Goal: Task Accomplishment & Management: Manage account settings

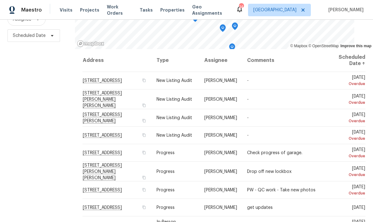
scroll to position [83, 0]
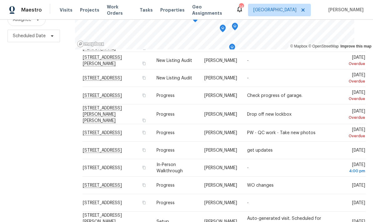
scroll to position [58, 0]
click at [42, 99] on div "Filters Reset ​ Type Assignee Scheduled Date" at bounding box center [37, 91] width 75 height 271
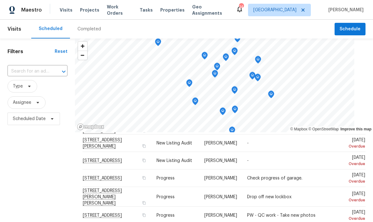
scroll to position [0, 0]
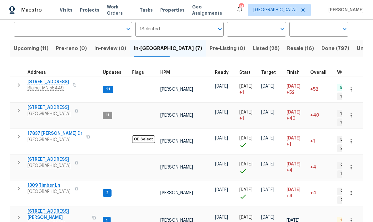
scroll to position [48, 0]
click at [44, 137] on span "Eden Prairie, MN 55347" at bounding box center [54, 140] width 55 height 6
click at [43, 156] on span "[STREET_ADDRESS]" at bounding box center [48, 159] width 43 height 6
click at [41, 221] on span "Savage, MN 55378" at bounding box center [57, 224] width 61 height 6
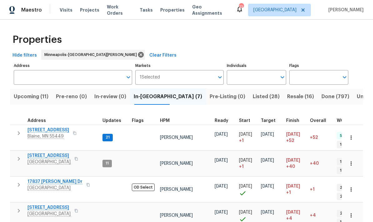
scroll to position [0, 0]
click at [27, 70] on input "Address" at bounding box center [68, 77] width 109 height 15
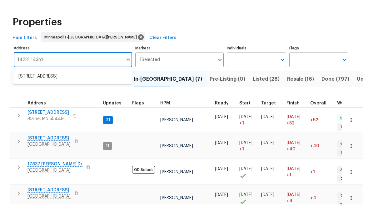
type input "14231 143rd"
click at [27, 89] on li "14231 E 143rd Ln Burnsville MN 55337" at bounding box center [72, 94] width 118 height 11
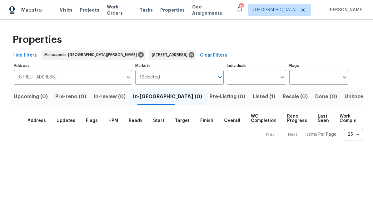
click at [253, 97] on span "Listed (1)" at bounding box center [264, 96] width 22 height 9
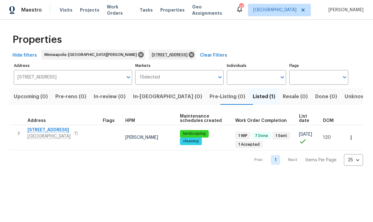
click at [40, 133] on span "Burnsville, MN 55337" at bounding box center [48, 136] width 43 height 6
click at [188, 53] on icon at bounding box center [191, 54] width 7 height 7
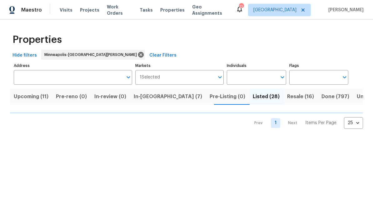
click at [146, 99] on span "In-reno (7)" at bounding box center [168, 96] width 68 height 9
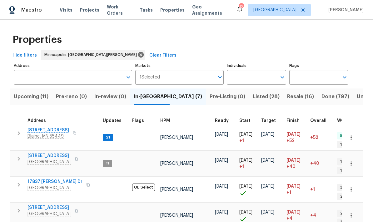
scroll to position [5, 0]
click at [37, 178] on span "17837 Haralson Dr" at bounding box center [54, 181] width 55 height 6
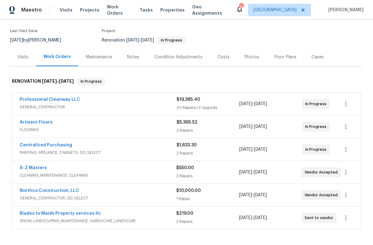
scroll to position [55, 0]
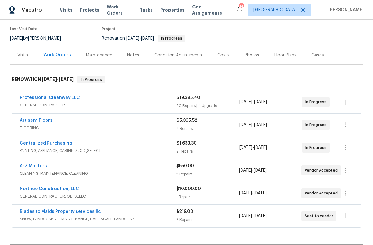
click at [131, 52] on div "Notes" at bounding box center [133, 55] width 12 height 6
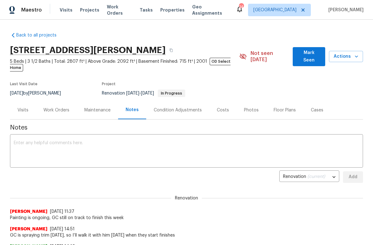
click at [50, 107] on div "Work Orders" at bounding box center [56, 110] width 26 height 6
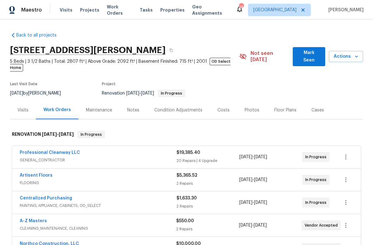
click at [305, 58] on button "Mark Seen" at bounding box center [309, 56] width 32 height 19
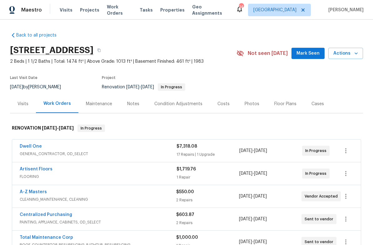
click at [309, 50] on span "Mark Seen" at bounding box center [307, 54] width 23 height 8
click at [356, 51] on icon "button" at bounding box center [356, 53] width 6 height 6
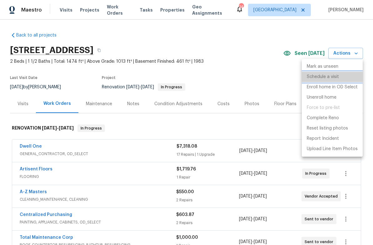
click at [327, 81] on li "Schedule a visit" at bounding box center [332, 77] width 61 height 10
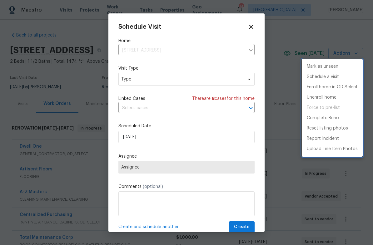
click at [130, 82] on div at bounding box center [186, 122] width 373 height 245
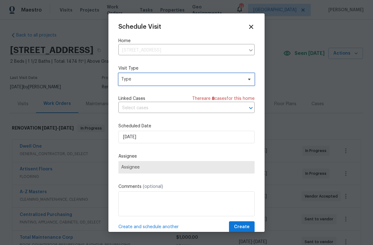
click at [128, 79] on span "Type" at bounding box center [181, 79] width 121 height 6
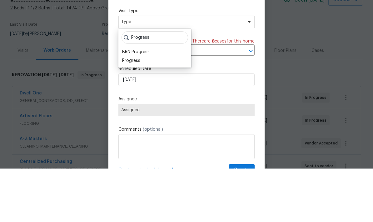
type input "Progress"
click at [130, 111] on div "Progress" at bounding box center [131, 114] width 18 height 6
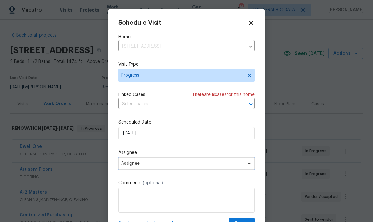
click at [126, 165] on span "Assignee" at bounding box center [182, 163] width 122 height 5
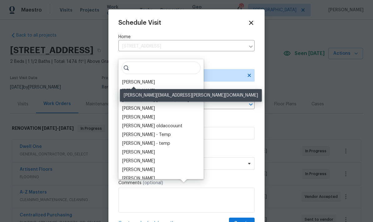
click at [128, 79] on div "[PERSON_NAME]" at bounding box center [138, 82] width 33 height 6
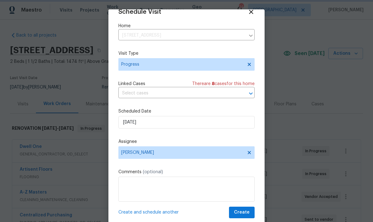
scroll to position [12, 0]
click at [244, 211] on span "Create" at bounding box center [242, 212] width 16 height 8
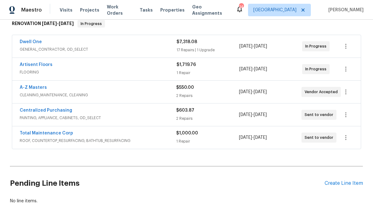
scroll to position [104, 0]
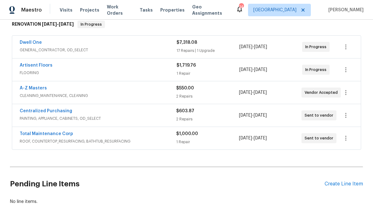
click at [328, 169] on div "Pending Line Items Create Line Item" at bounding box center [186, 183] width 353 height 29
click at [331, 181] on div "Create Line Item" at bounding box center [343, 184] width 38 height 6
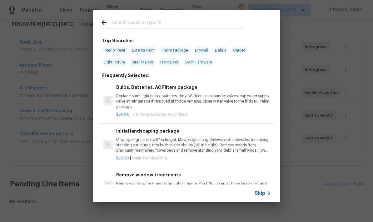
click at [114, 22] on input "text" at bounding box center [178, 23] width 132 height 9
type input "Electr"
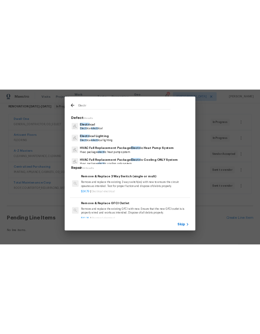
scroll to position [0, 0]
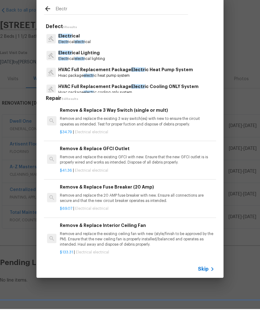
click at [67, 64] on p "Electr ical electr ical" at bounding box center [74, 66] width 32 height 5
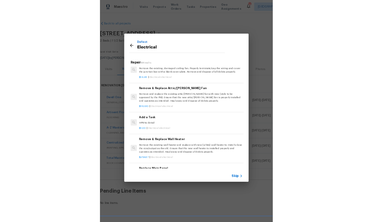
scroll to position [248, 1]
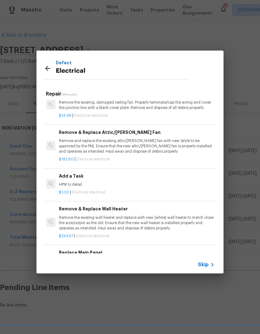
click at [65, 182] on p "HPM to detail" at bounding box center [136, 184] width 155 height 5
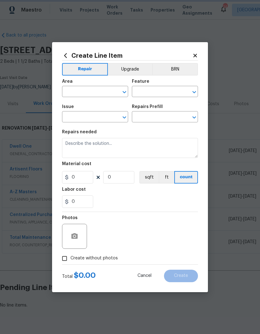
type input "Electrical"
type input "Add a Task $1.00"
type textarea "HPM to detail"
type input "1"
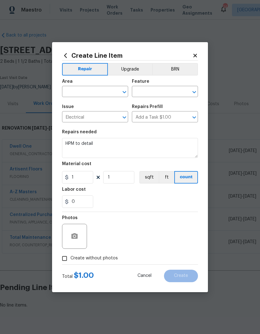
click at [72, 93] on input "text" at bounding box center [86, 92] width 49 height 10
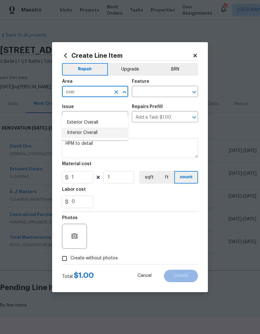
click at [70, 128] on li "Interior Overall" at bounding box center [95, 133] width 66 height 10
type input "Interior Overall"
click at [146, 90] on input "text" at bounding box center [156, 92] width 49 height 10
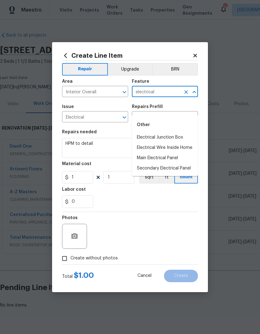
click at [143, 143] on li "Electrical Wire Inside Home" at bounding box center [165, 148] width 66 height 10
type input "Electrical Wire Inside Home"
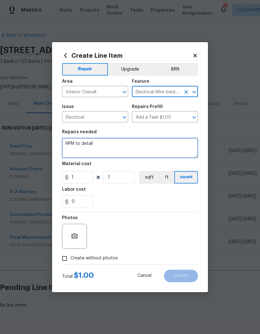
click at [93, 143] on textarea "HPM to detail" at bounding box center [130, 148] width 136 height 20
type textarea "H"
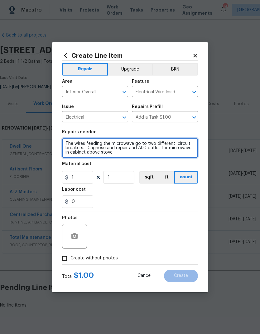
type textarea "The wires feeding the microwave go to two different circuit breakers. Diagnose …"
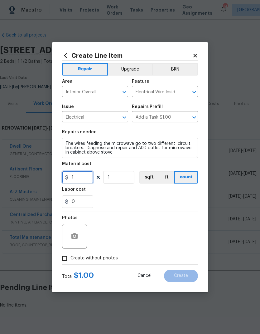
click at [80, 182] on input "1" at bounding box center [77, 177] width 31 height 12
type input "250"
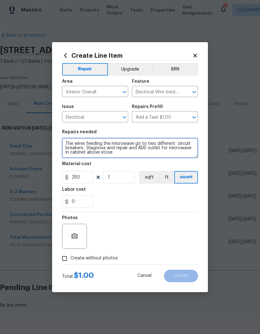
click at [114, 155] on textarea "The wires feeding the microwave go to two different circuit breakers. Diagnose …" at bounding box center [130, 148] width 136 height 20
type textarea "The wires feeding the microwave go to two different circuit breakers. Diagnose …"
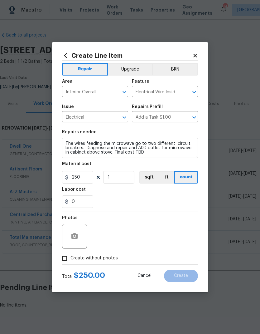
click at [65, 245] on input "Create without photos" at bounding box center [65, 259] width 12 height 12
checkbox input "true"
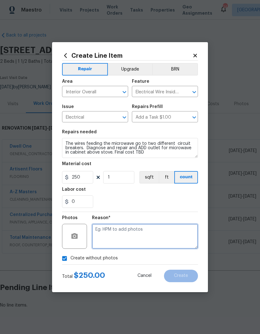
click at [104, 229] on textarea at bounding box center [145, 236] width 106 height 25
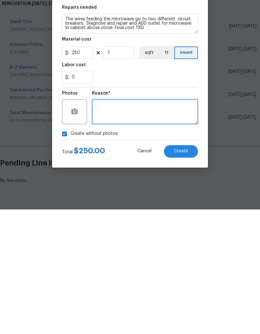
type textarea "."
click at [180, 245] on span "Create" at bounding box center [181, 276] width 14 height 5
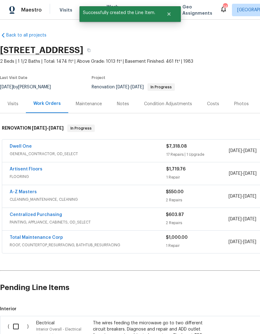
click at [16, 245] on input "checkbox" at bounding box center [18, 326] width 18 height 13
checkbox input "true"
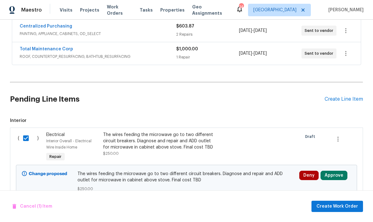
scroll to position [188, 0]
click at [344, 205] on span "Create Work Order" at bounding box center [337, 206] width 42 height 8
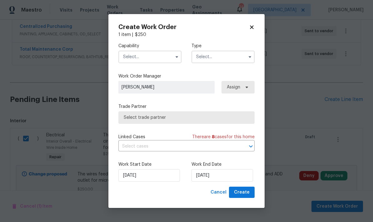
click at [129, 54] on input "text" at bounding box center [149, 57] width 63 height 12
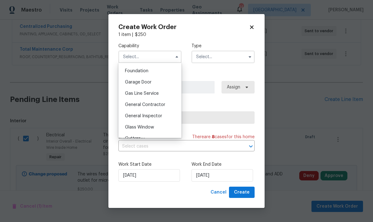
scroll to position [265, 0]
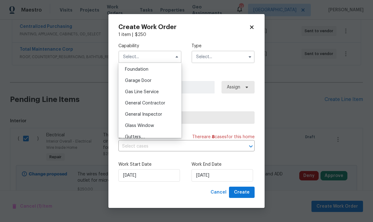
click at [136, 102] on span "General Contractor" at bounding box center [145, 103] width 40 height 4
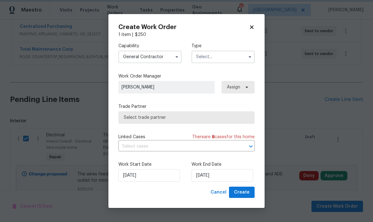
type input "General Contractor"
click at [201, 52] on input "text" at bounding box center [222, 57] width 63 height 12
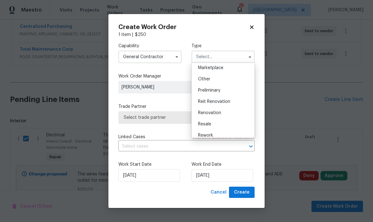
scroll to position [115, 0]
click at [201, 113] on span "Renovation" at bounding box center [209, 112] width 23 height 4
type input "Renovation"
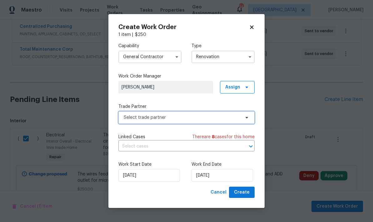
click at [131, 119] on span "Select trade partner" at bounding box center [182, 117] width 116 height 6
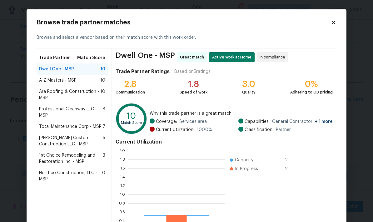
scroll to position [87, 97]
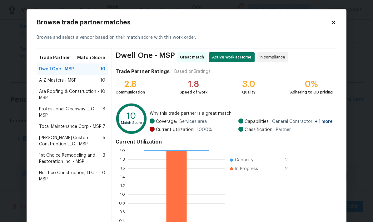
click at [43, 175] on span "Northco Construction, LLC - MSP" at bounding box center [70, 176] width 63 height 12
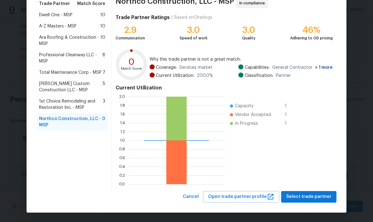
scroll to position [54, 0]
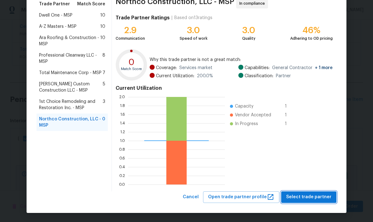
click at [319, 197] on span "Select trade partner" at bounding box center [308, 197] width 45 height 8
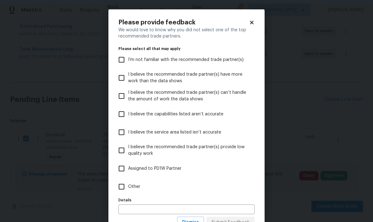
scroll to position [0, 0]
click at [121, 187] on input "Other" at bounding box center [121, 186] width 13 height 13
checkbox input "true"
click at [124, 206] on input "text" at bounding box center [186, 209] width 136 height 10
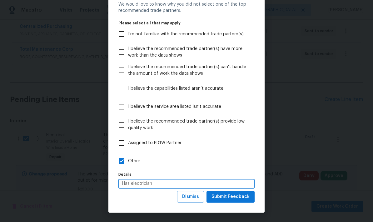
scroll to position [26, 0]
type input "Has electrician"
click at [231, 194] on span "Submit Feedback" at bounding box center [230, 197] width 38 height 8
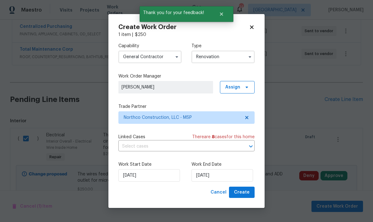
scroll to position [0, 0]
click at [224, 179] on input "8/20/2025" at bounding box center [222, 175] width 62 height 12
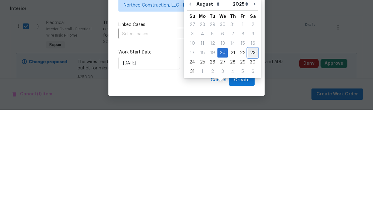
click at [250, 161] on div "23" at bounding box center [253, 165] width 10 height 9
type input "8/23/2025"
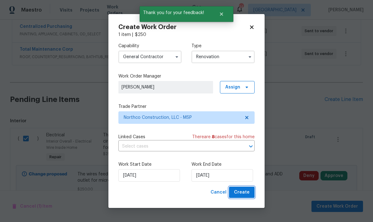
click at [242, 188] on button "Create" at bounding box center [242, 192] width 26 height 12
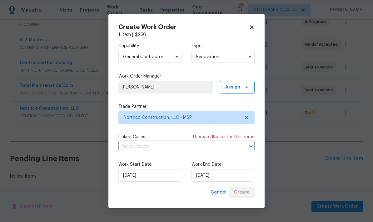
scroll to position [127, 0]
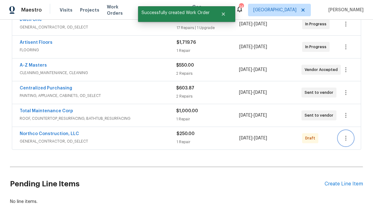
click at [346, 131] on button "button" at bounding box center [345, 138] width 15 height 15
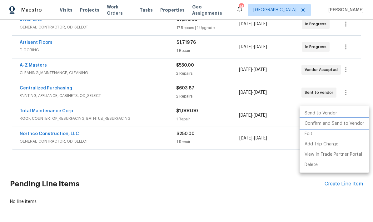
click at [318, 126] on li "Confirm and Send to Vendor" at bounding box center [335, 123] width 70 height 10
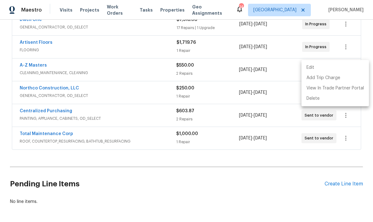
click at [116, 82] on div at bounding box center [186, 111] width 373 height 222
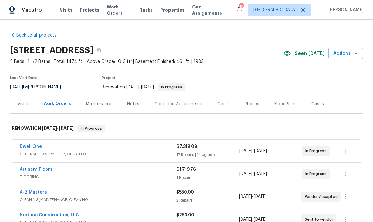
scroll to position [0, 0]
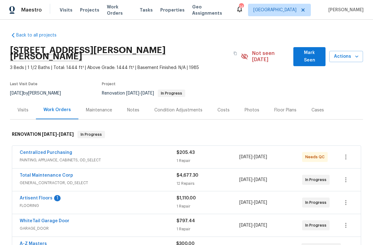
click at [133, 107] on div "Notes" at bounding box center [133, 110] width 12 height 6
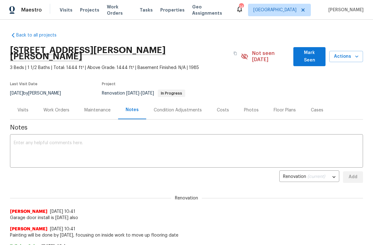
click at [350, 53] on span "Actions" at bounding box center [346, 57] width 24 height 8
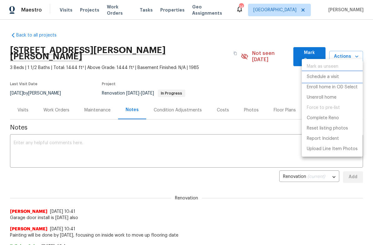
click at [330, 78] on p "Schedule a visit" at bounding box center [323, 77] width 32 height 7
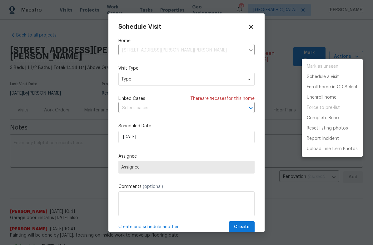
click at [127, 82] on div at bounding box center [186, 122] width 373 height 245
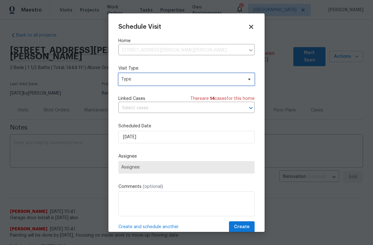
click at [128, 80] on span "Type" at bounding box center [181, 79] width 121 height 6
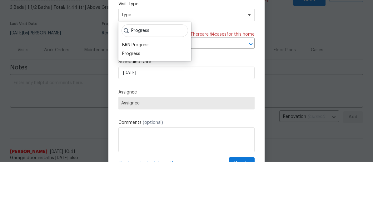
type input "Progress"
click at [128, 111] on div "Progress" at bounding box center [131, 114] width 18 height 6
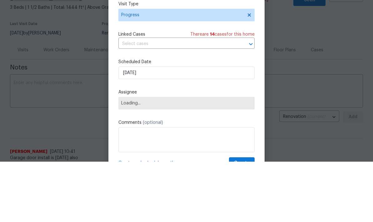
scroll to position [60, 0]
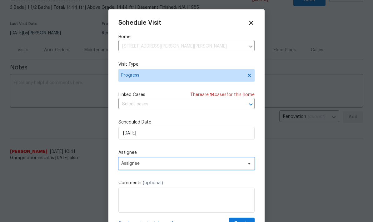
click at [125, 166] on span "Assignee" at bounding box center [182, 163] width 122 height 5
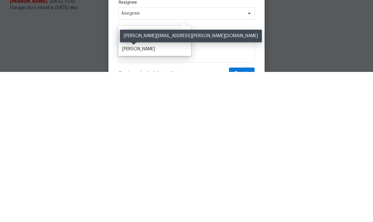
type input "Ken"
click at [123, 196] on div "[PERSON_NAME]" at bounding box center [138, 199] width 33 height 6
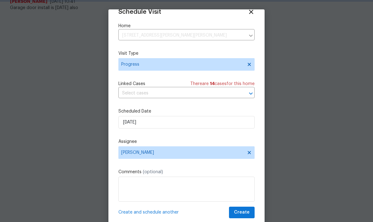
scroll to position [12, 0]
click at [240, 208] on button "Create" at bounding box center [242, 212] width 26 height 12
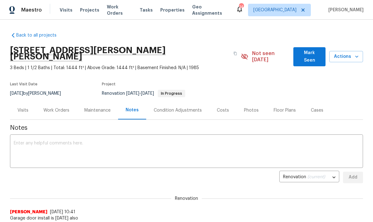
scroll to position [0, 0]
click at [52, 107] on div "Work Orders" at bounding box center [56, 110] width 26 height 6
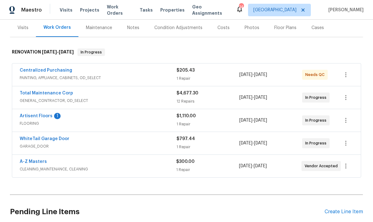
scroll to position [83, 0]
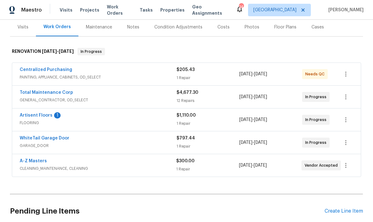
click at [31, 113] on link "Artisent Floors" at bounding box center [36, 115] width 33 height 4
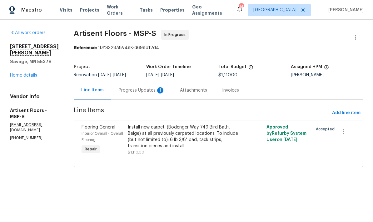
click at [123, 88] on div "Progress Updates 1" at bounding box center [142, 90] width 46 height 6
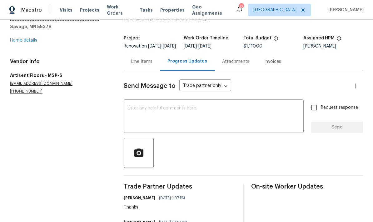
scroll to position [25, 0]
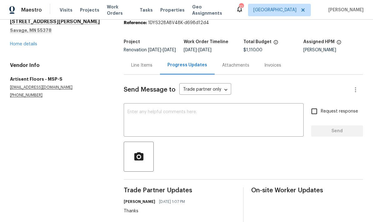
click at [133, 68] on div "Line Items" at bounding box center [141, 65] width 21 height 6
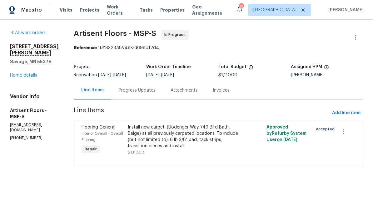
click at [145, 136] on div "Install new carpet. (Bodenger Way 749 Bird Bath, Beige) at all previously carpe…" at bounding box center [184, 136] width 112 height 25
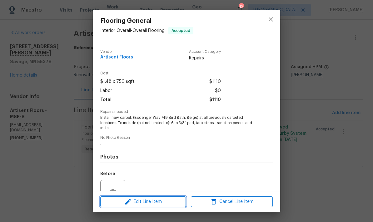
click at [141, 201] on span "Edit Line Item" at bounding box center [143, 202] width 82 height 8
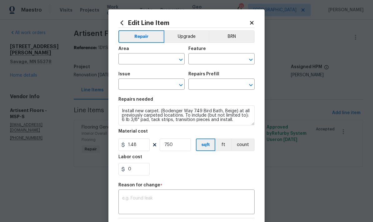
type input "Interior Overall"
type input "Overall Flooring"
type input "Flooring General"
type input "Carpet LVL 1 - Bodenger Way (Beige) $1.48"
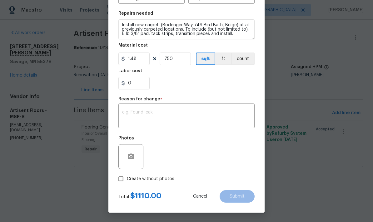
scroll to position [87, 0]
click at [132, 83] on input "0" at bounding box center [133, 83] width 31 height 12
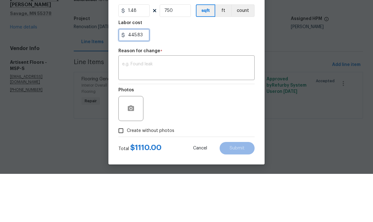
type input "445.83"
click at [126, 110] on textarea at bounding box center [186, 116] width 129 height 13
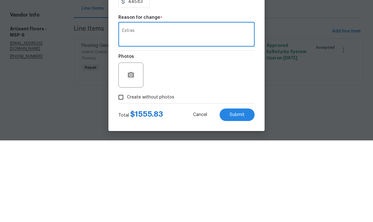
type textarea "Extras"
click at [110, 53] on div "Edit Line Item Repair Upgrade BRN Area Interior Overall ​ Feature Overall Floor…" at bounding box center [186, 67] width 156 height 289
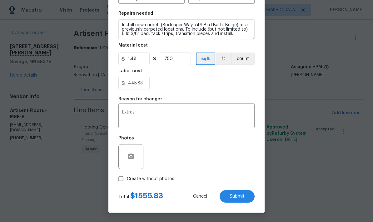
click at [120, 179] on input "Create without photos" at bounding box center [121, 179] width 12 height 12
checkbox input "true"
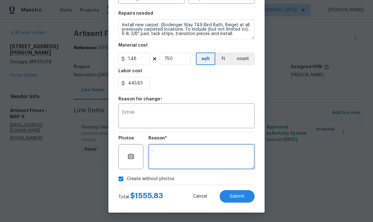
click at [156, 152] on textarea "." at bounding box center [201, 156] width 106 height 25
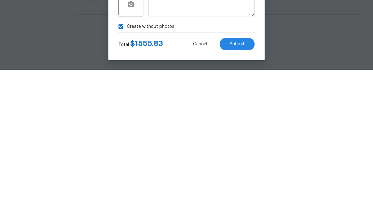
click at [234, 194] on span "Submit" at bounding box center [237, 196] width 15 height 5
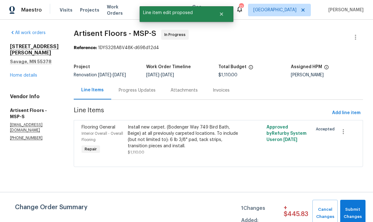
scroll to position [0, 0]
click at [353, 205] on button "Submit Changes" at bounding box center [352, 213] width 25 height 27
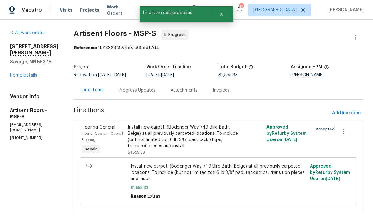
click at [126, 92] on div "Progress Updates" at bounding box center [137, 90] width 37 height 6
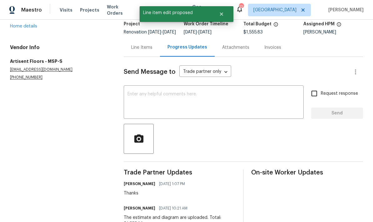
scroll to position [44, 0]
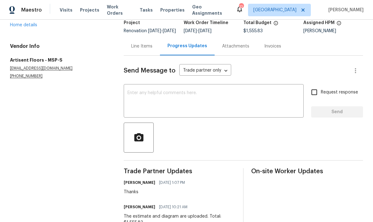
click at [134, 102] on textarea at bounding box center [213, 102] width 172 height 22
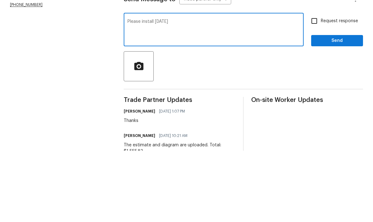
type textarea "Please install tomorrow"
click at [314, 86] on input "Request response" at bounding box center [314, 92] width 13 height 13
checkbox input "true"
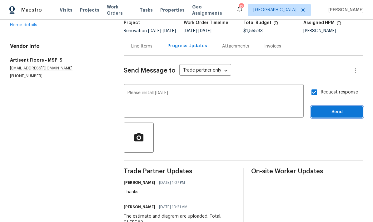
click at [332, 108] on span "Send" at bounding box center [337, 112] width 42 height 8
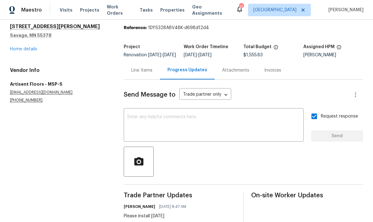
scroll to position [14, 0]
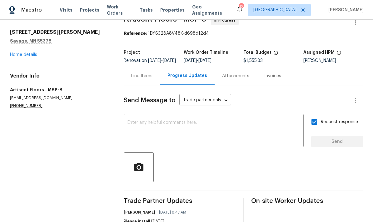
click at [16, 52] on link "Home details" at bounding box center [23, 54] width 27 height 4
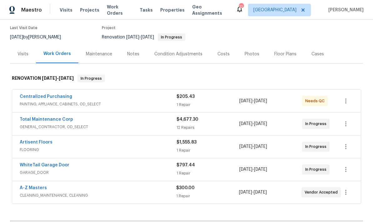
scroll to position [62, 0]
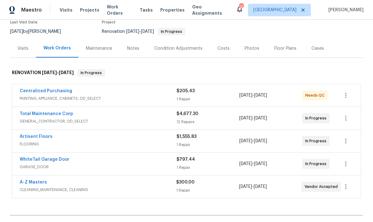
click at [29, 180] on link "A-Z Masters" at bounding box center [33, 182] width 27 height 4
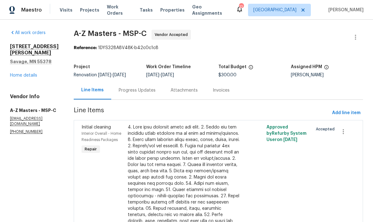
click at [119, 90] on div "Progress Updates" at bounding box center [137, 90] width 37 height 6
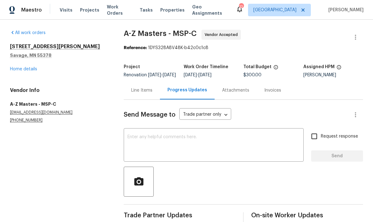
scroll to position [15, 0]
click at [132, 135] on textarea at bounding box center [213, 146] width 172 height 22
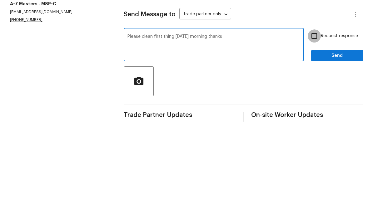
type textarea "Please clean first thing Friday morning thanks"
click at [313, 130] on input "Request response" at bounding box center [314, 136] width 13 height 13
checkbox input "true"
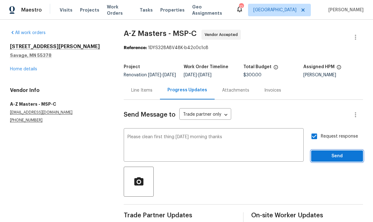
click at [326, 152] on span "Send" at bounding box center [337, 156] width 42 height 8
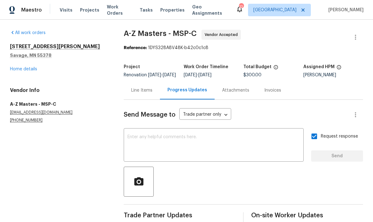
click at [366, 20] on div "All work orders 4430 McColl Dr Savage, MN 55378 Home details Vendor Info A-Z Ma…" at bounding box center [186, 138] width 373 height 237
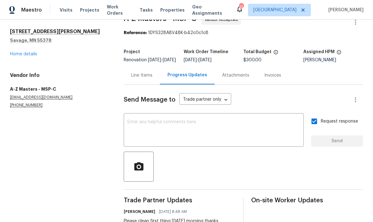
scroll to position [14, 0]
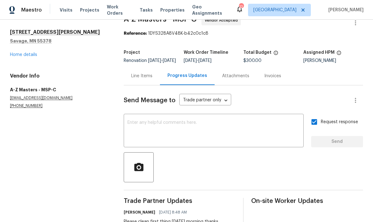
click at [17, 52] on link "Home details" at bounding box center [23, 54] width 27 height 4
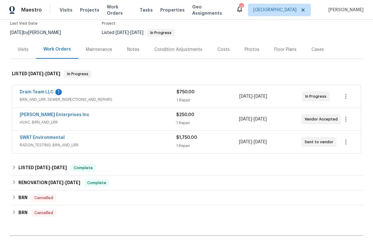
scroll to position [55, 0]
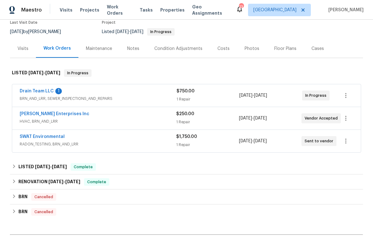
click at [28, 93] on link "Drain Team LLC" at bounding box center [37, 91] width 34 height 4
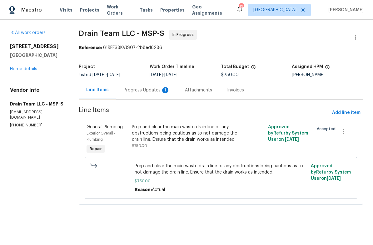
click at [136, 85] on div "Progress Updates 1" at bounding box center [146, 90] width 61 height 18
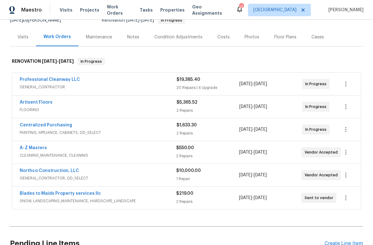
scroll to position [65, 0]
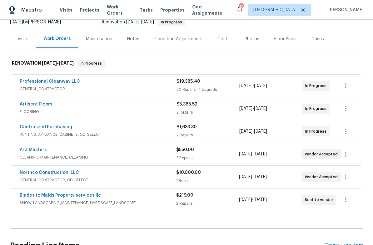
click at [221, 41] on div "Costs" at bounding box center [223, 39] width 12 height 6
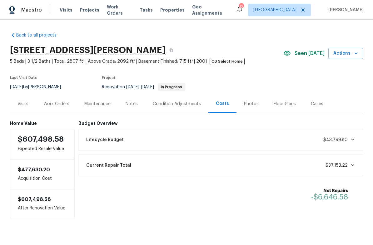
click at [53, 106] on div "Work Orders" at bounding box center [56, 104] width 26 height 6
